Goal: Task Accomplishment & Management: Complete application form

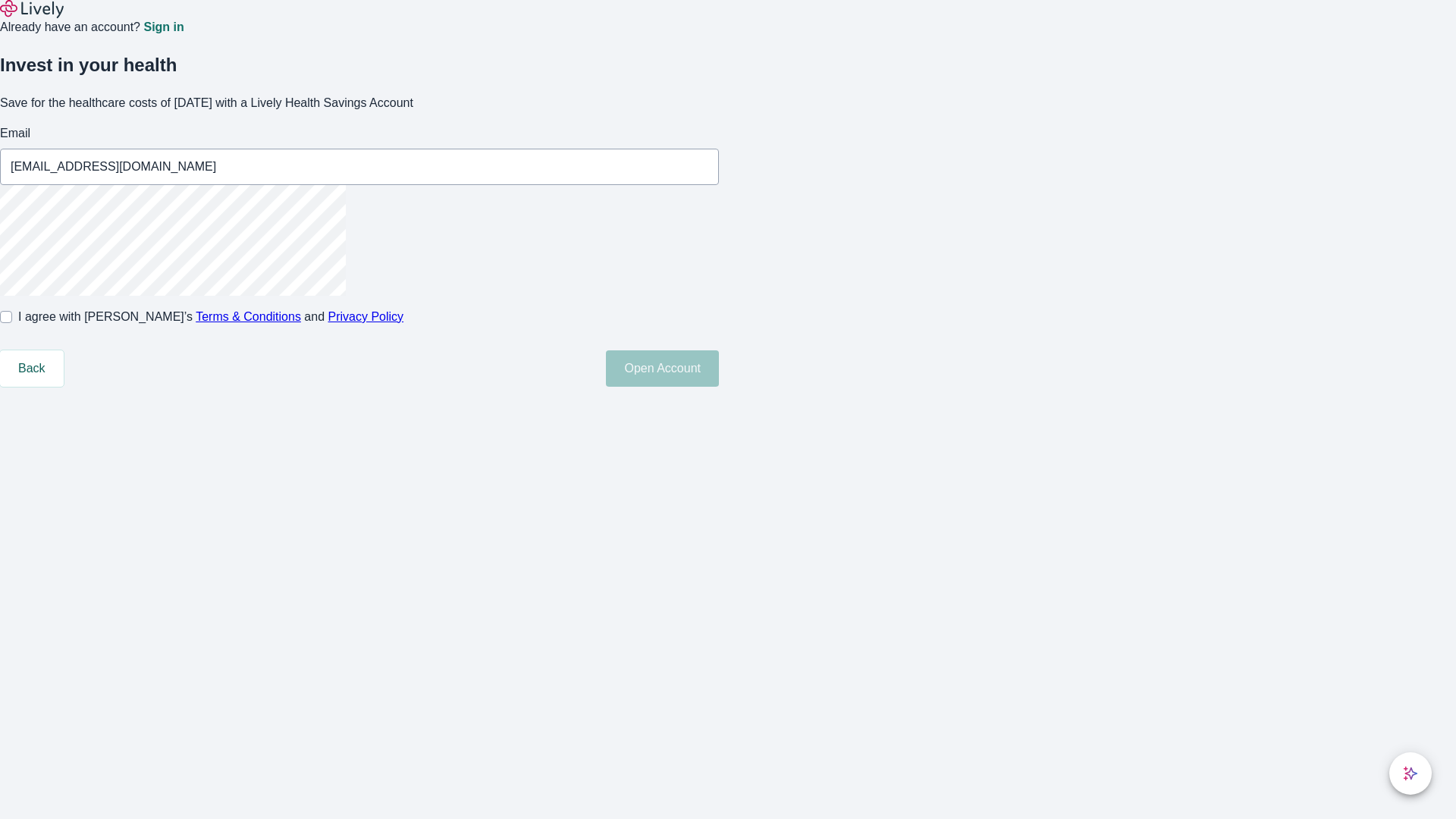
click at [12, 323] on input "I agree with Lively’s Terms & Conditions and Privacy Policy" at bounding box center [6, 317] width 12 height 12
checkbox input "true"
click at [719, 387] on button "Open Account" at bounding box center [662, 368] width 113 height 36
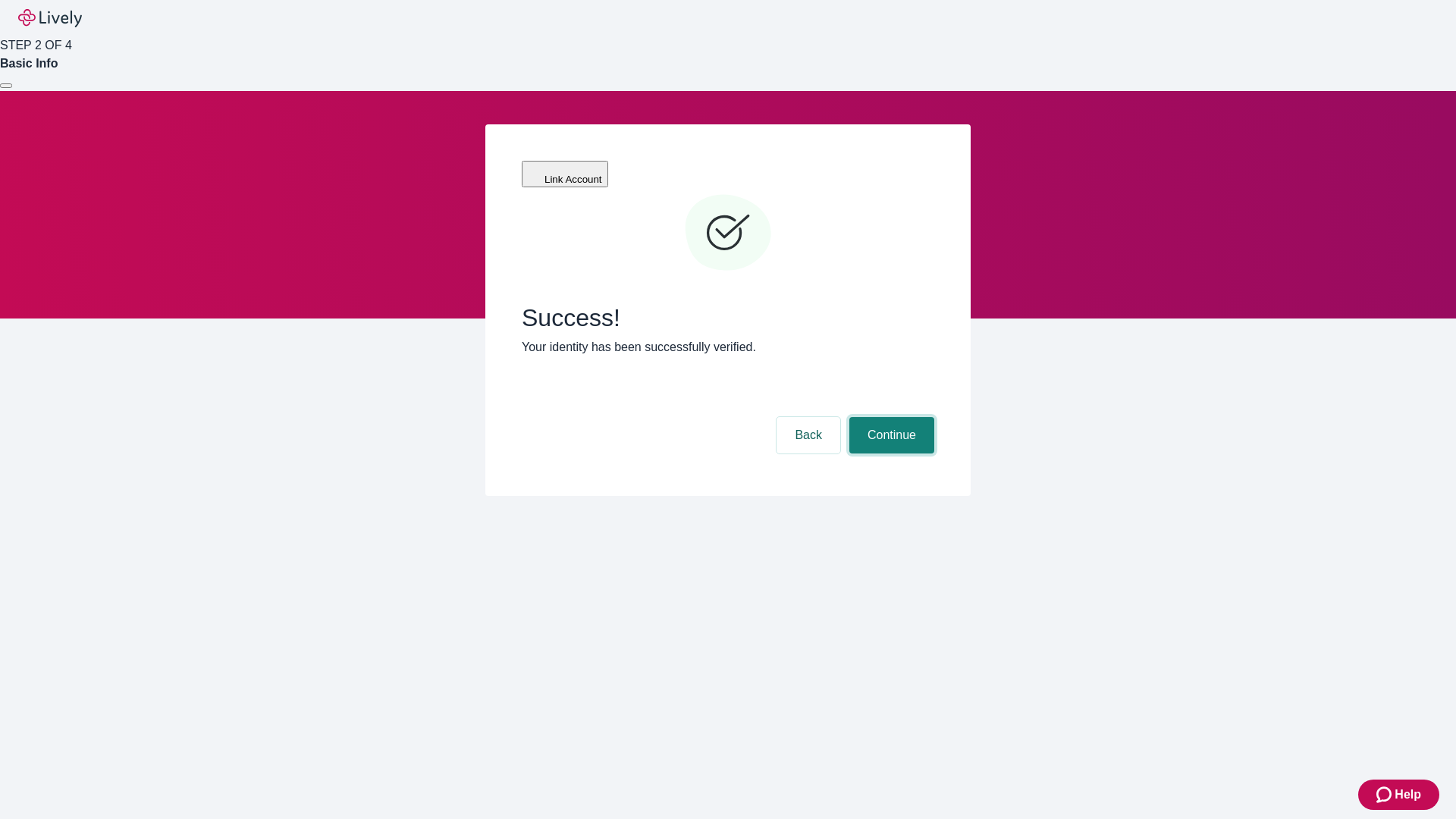
click at [889, 417] on button "Continue" at bounding box center [892, 435] width 85 height 36
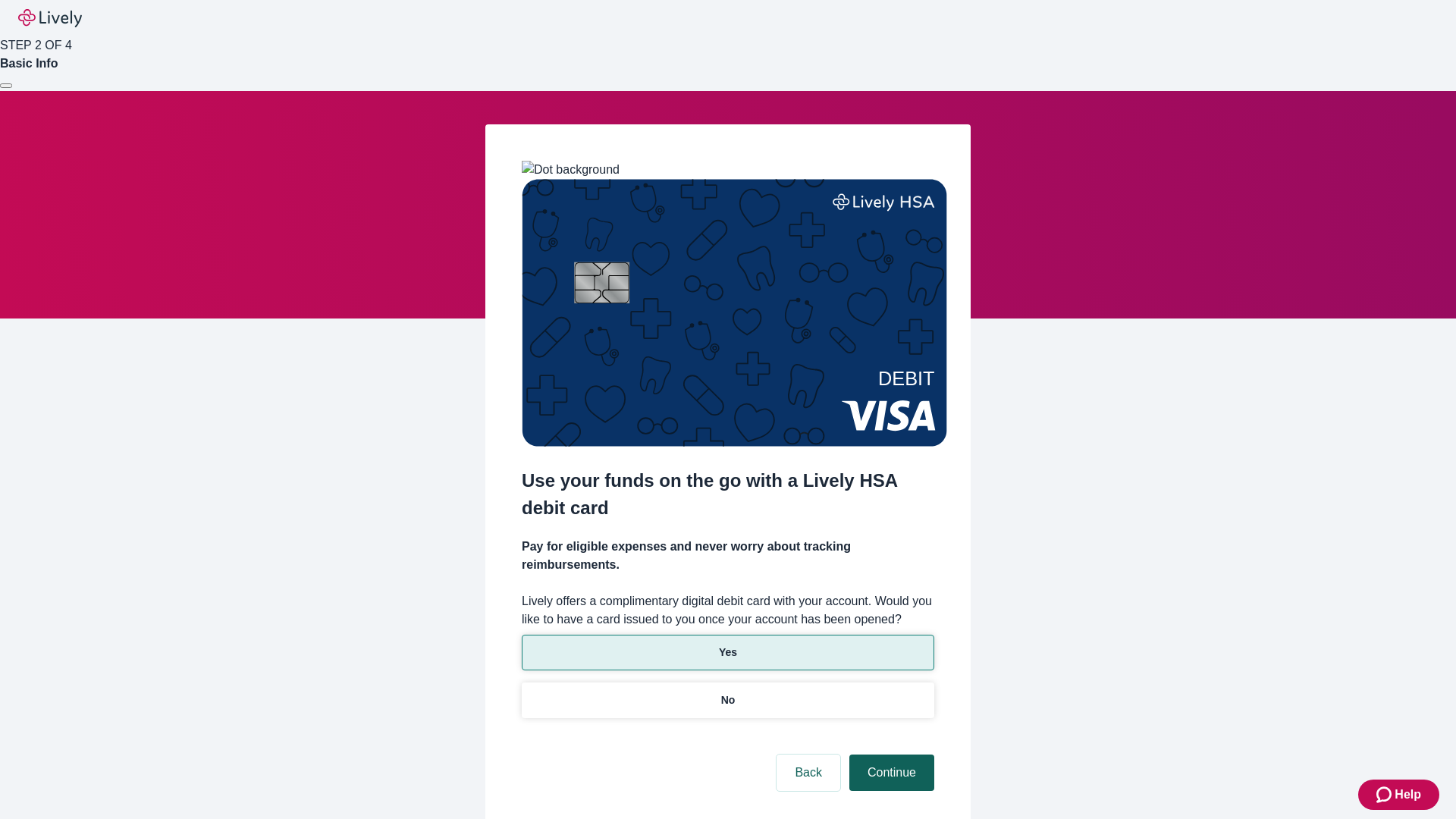
click at [727, 644] on p "Yes" at bounding box center [728, 652] width 18 height 16
click at [889, 755] on button "Continue" at bounding box center [892, 772] width 85 height 36
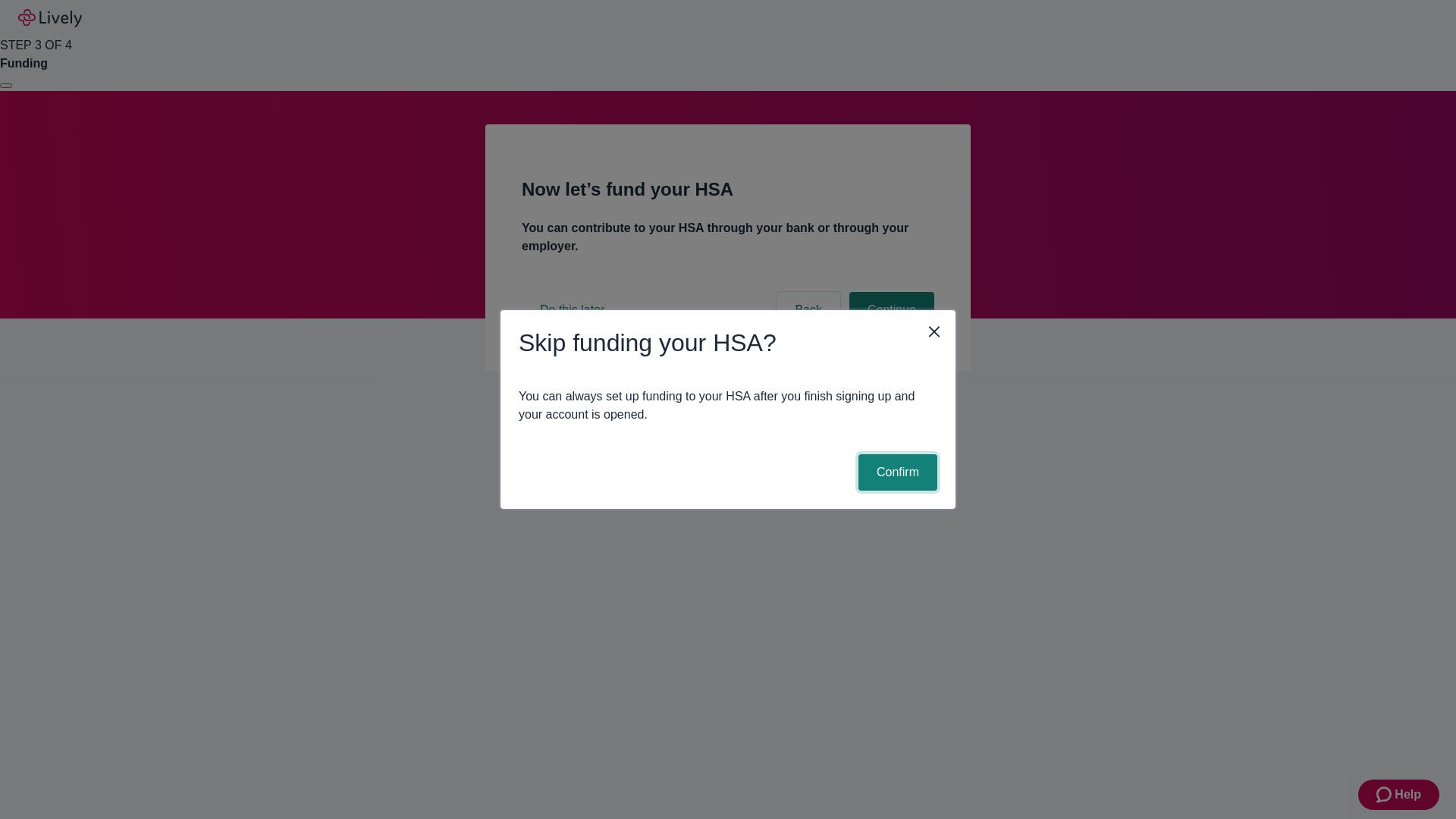
click at [895, 472] on button "Confirm" at bounding box center [898, 471] width 79 height 36
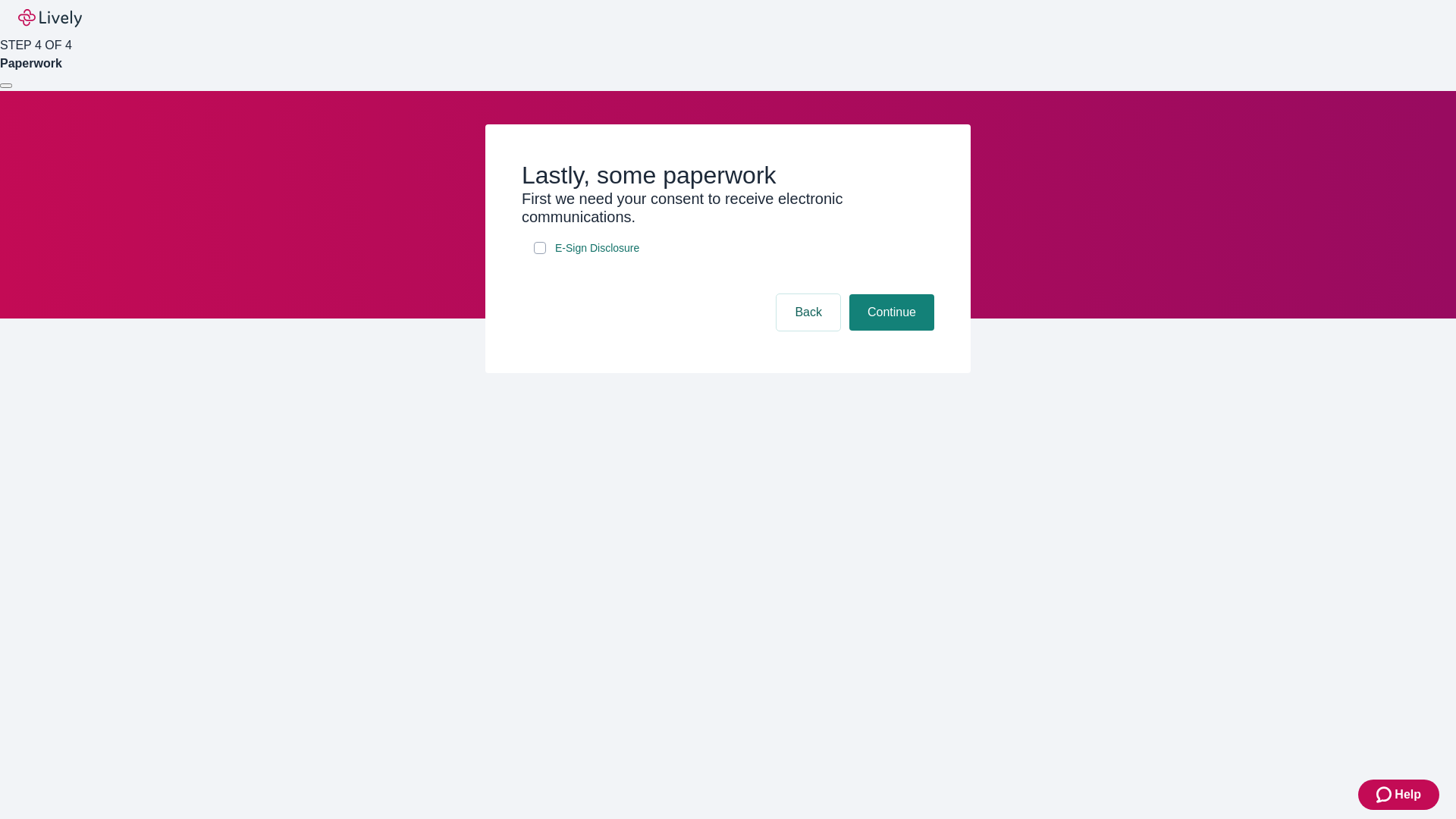
click at [540, 254] on input "E-Sign Disclosure" at bounding box center [540, 248] width 12 height 12
checkbox input "true"
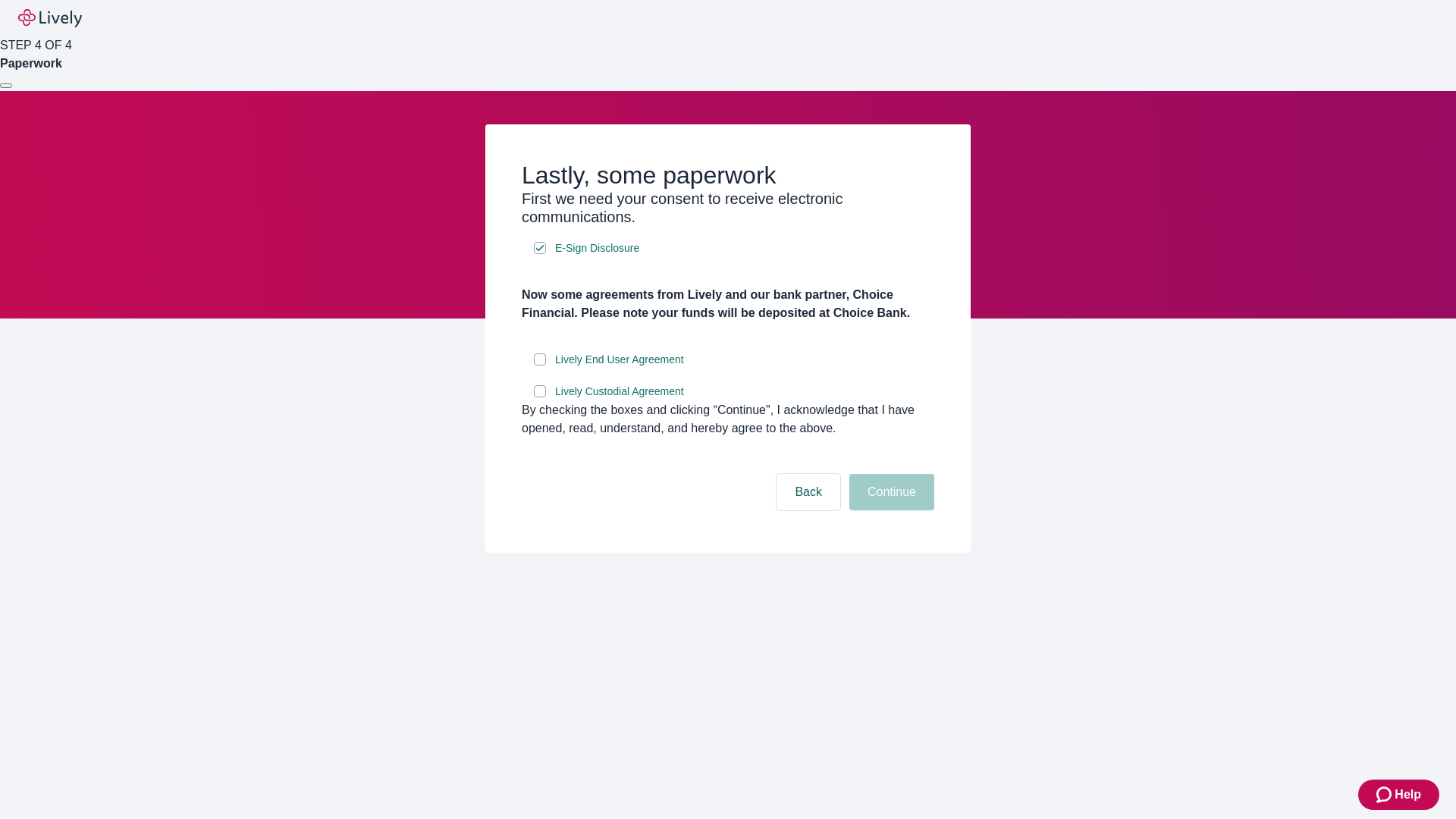
click at [540, 365] on input "Lively End User Agreement" at bounding box center [540, 360] width 12 height 12
checkbox input "true"
click at [540, 398] on input "Lively Custodial Agreement" at bounding box center [540, 392] width 12 height 12
checkbox input "true"
click at [889, 510] on button "Continue" at bounding box center [892, 492] width 85 height 36
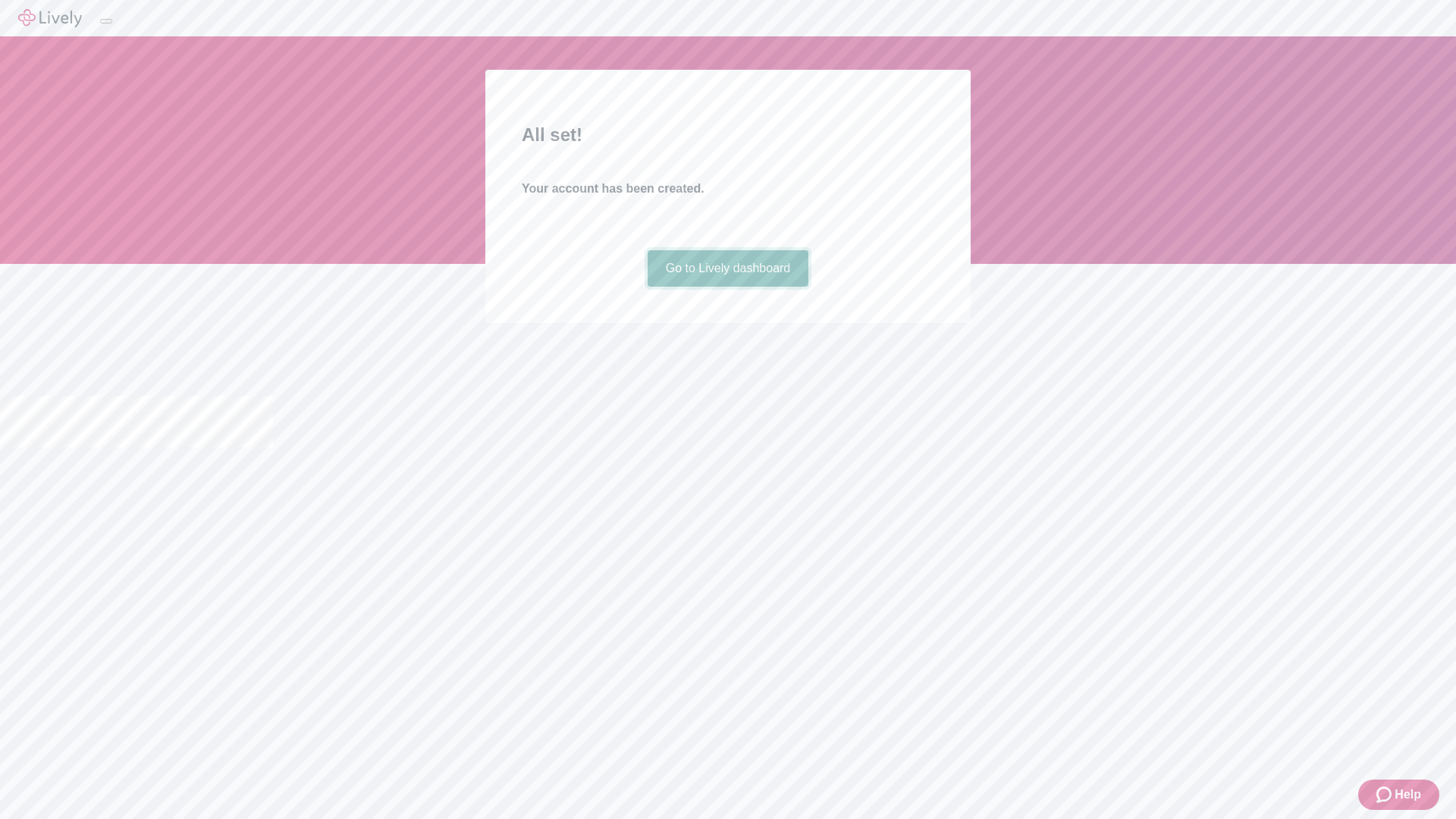
click at [727, 287] on link "Go to Lively dashboard" at bounding box center [728, 268] width 161 height 36
